Goal: Find specific page/section: Find specific page/section

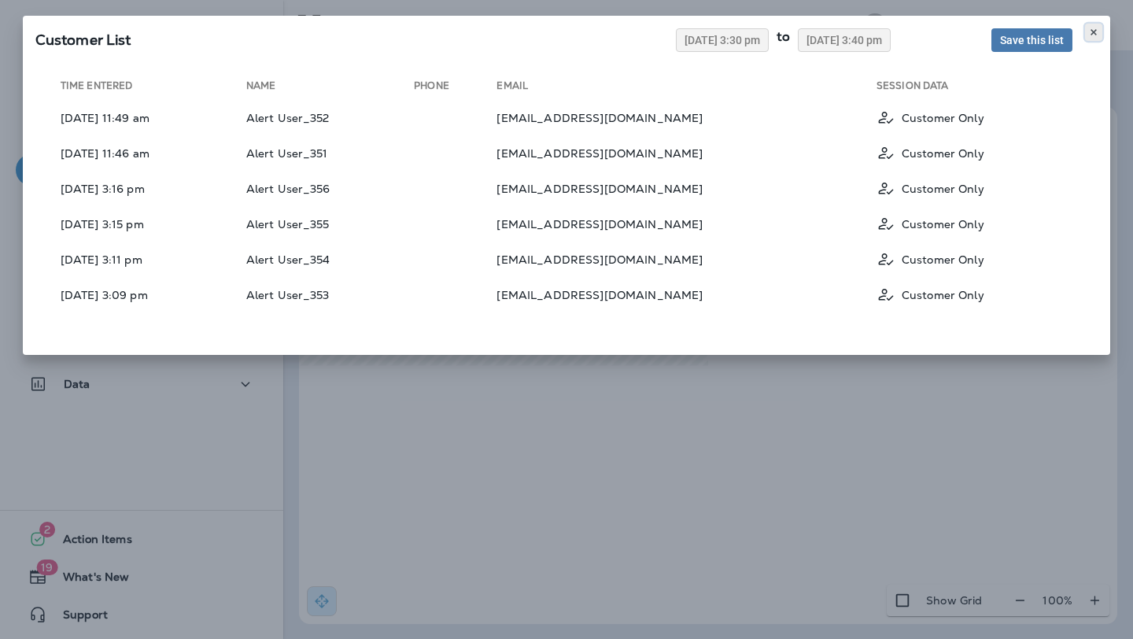
click at [1094, 33] on use at bounding box center [1093, 32] width 6 height 6
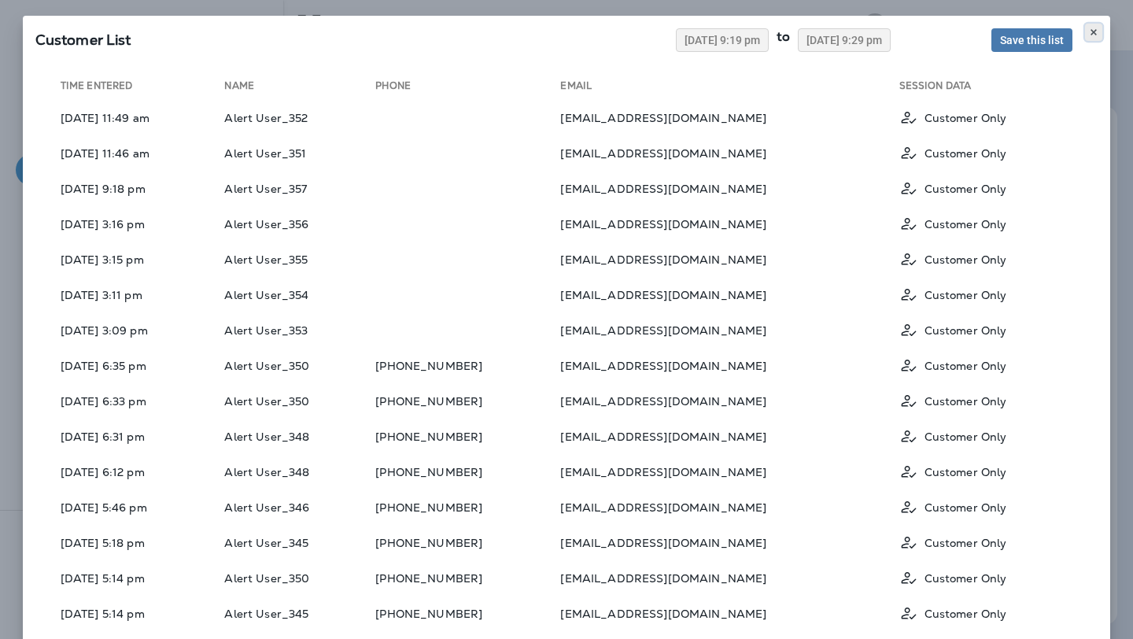
click at [1090, 28] on icon at bounding box center [1093, 32] width 9 height 9
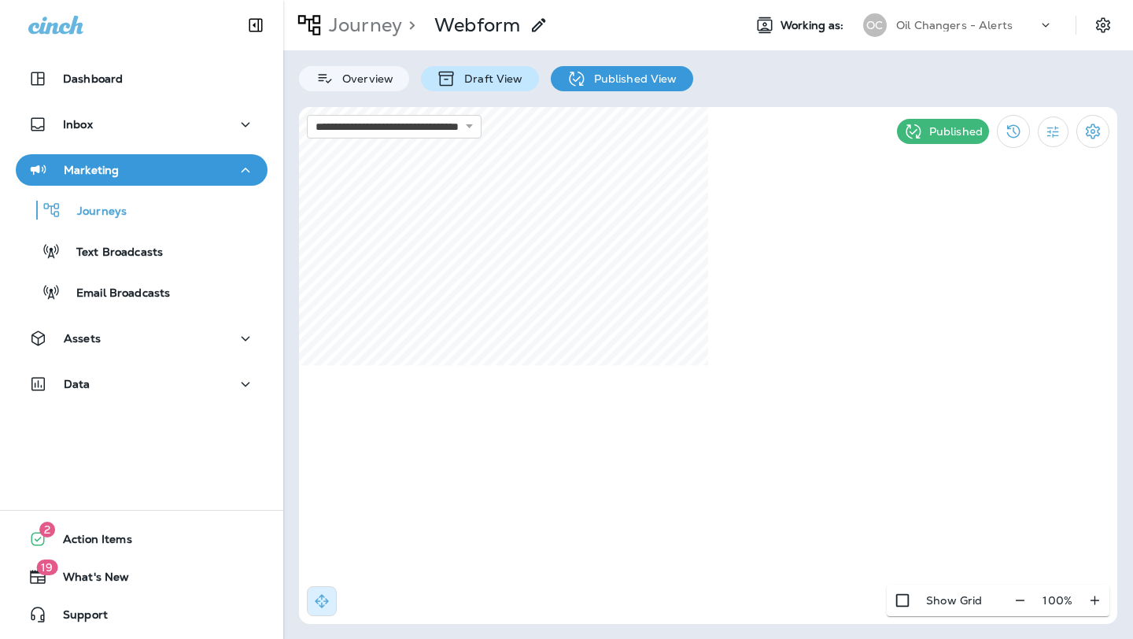
click at [474, 75] on p "Draft View" at bounding box center [489, 78] width 66 height 13
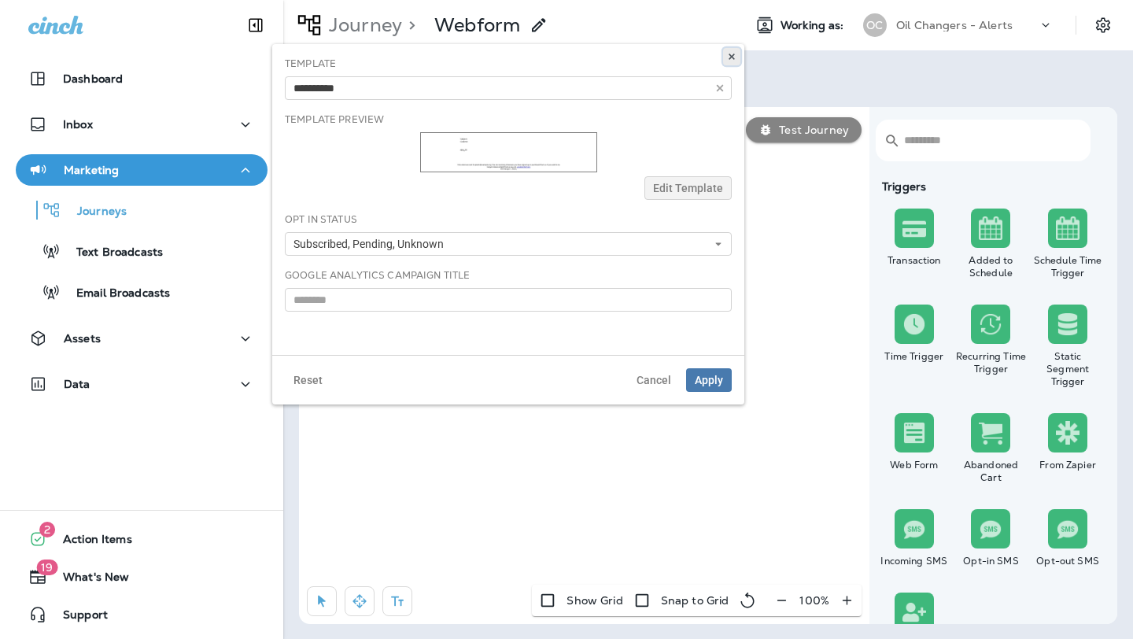
click at [733, 58] on use at bounding box center [731, 56] width 6 height 6
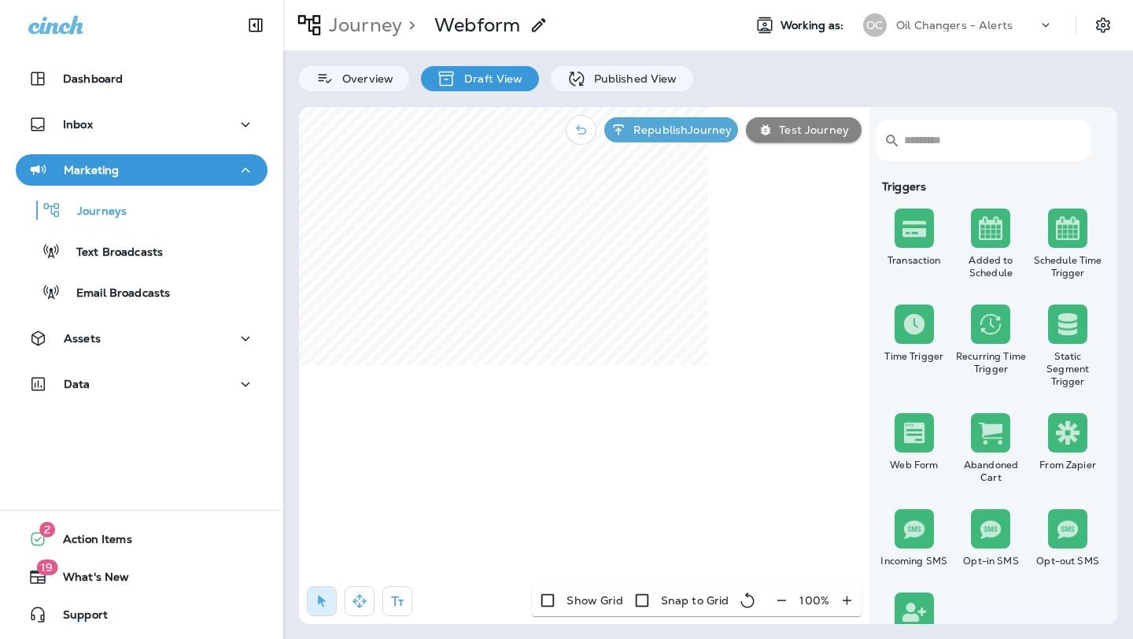
click at [732, 57] on div "Overview Draft View Published View" at bounding box center [708, 70] width 850 height 41
click at [729, 56] on div "Overview Draft View Published View" at bounding box center [708, 70] width 850 height 41
click at [731, 57] on div "Overview Draft View Published View" at bounding box center [708, 70] width 850 height 41
